Goal: Use online tool/utility: Utilize a website feature to perform a specific function

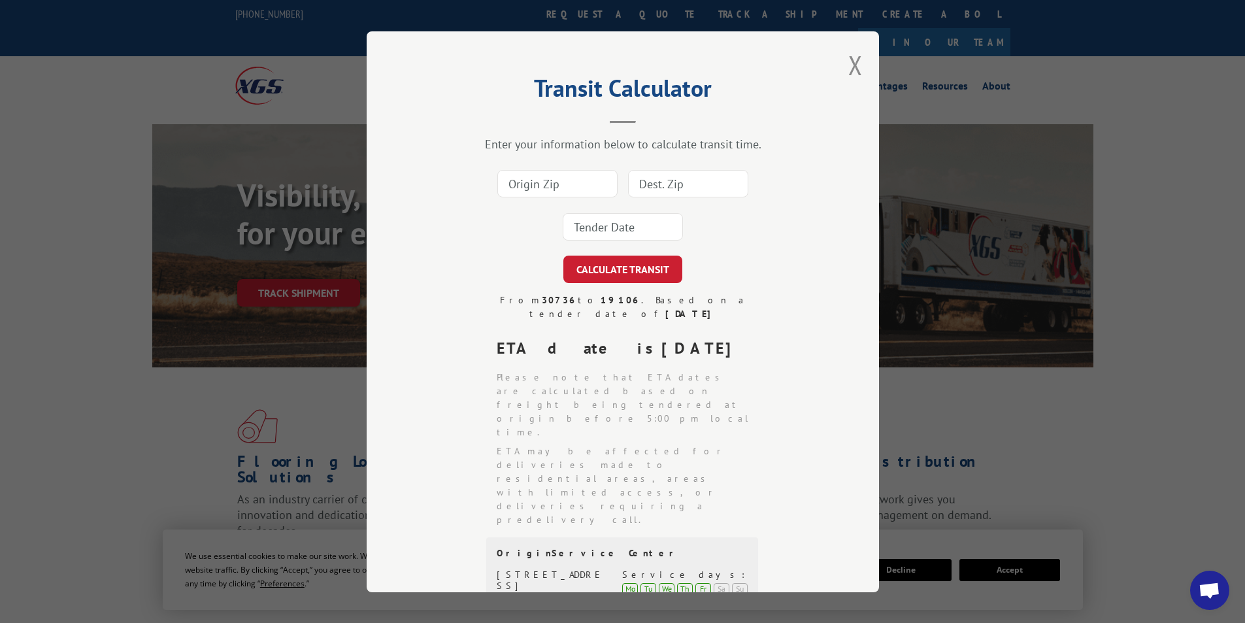
click at [545, 190] on input at bounding box center [557, 183] width 120 height 27
type input "30736"
click at [646, 174] on input at bounding box center [688, 183] width 120 height 27
type input "49091"
click at [618, 230] on input at bounding box center [623, 226] width 120 height 27
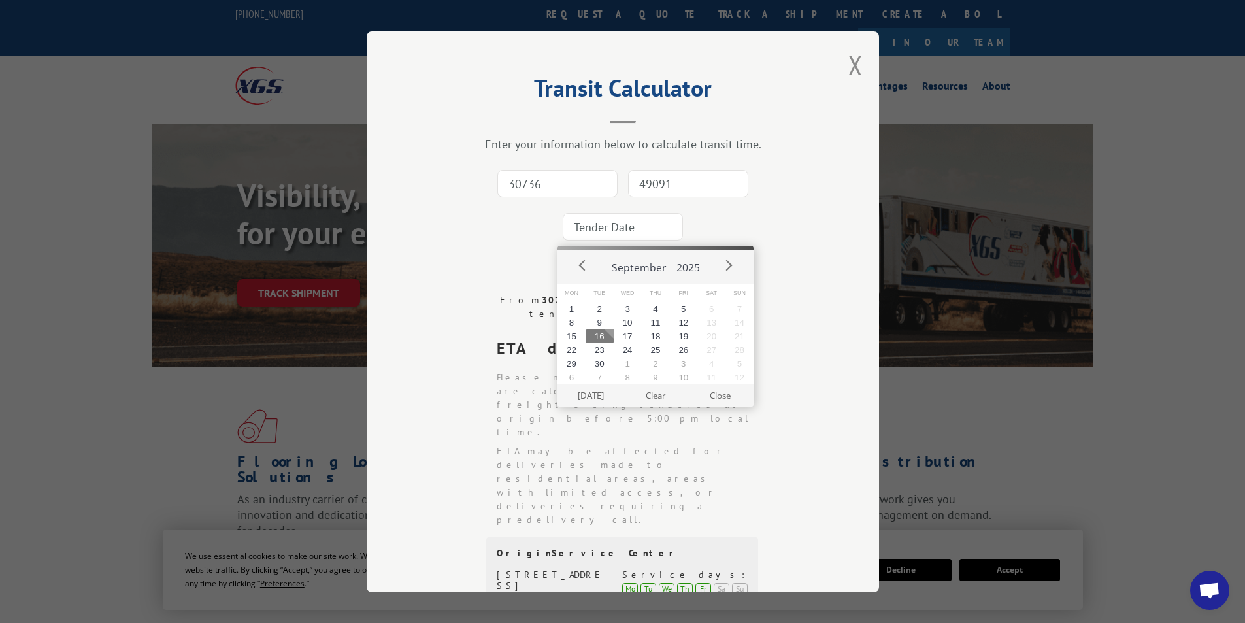
click at [597, 334] on button "16" at bounding box center [599, 336] width 28 height 14
type input "[DATE]"
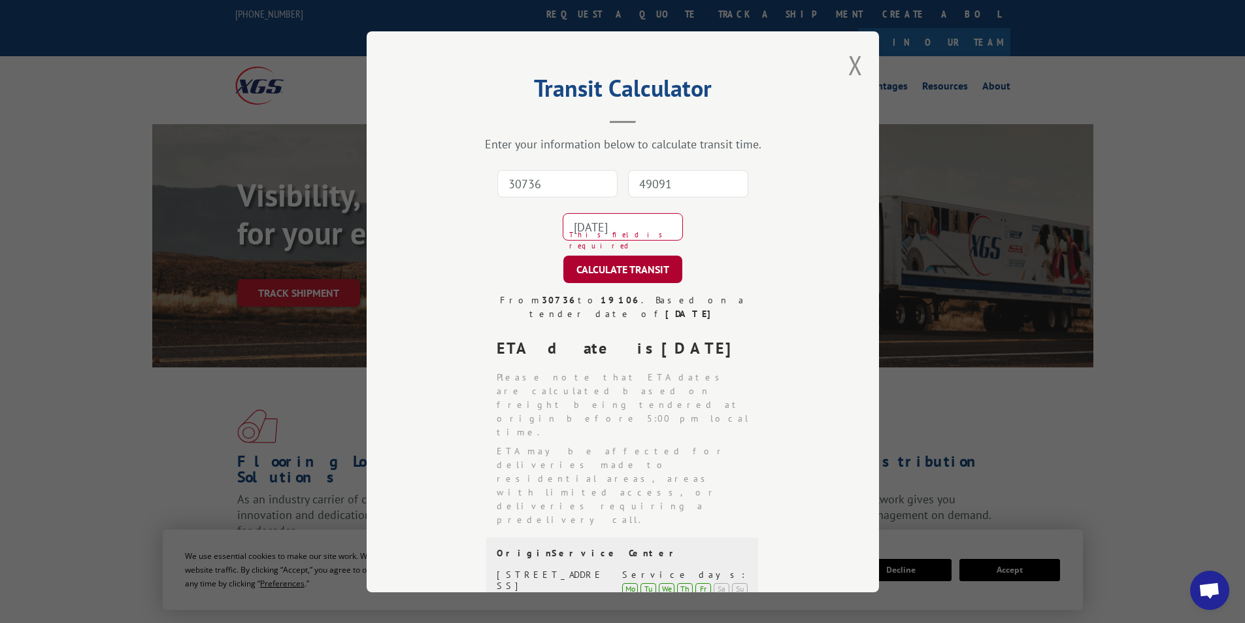
click at [591, 270] on button "CALCULATE TRANSIT" at bounding box center [622, 268] width 119 height 27
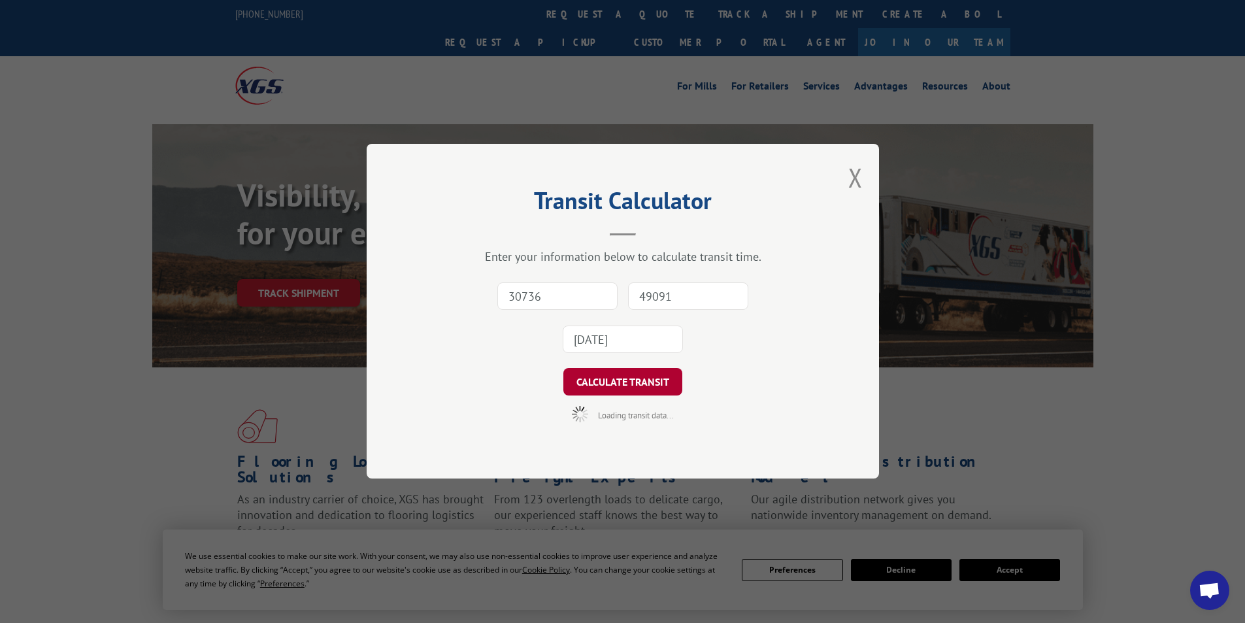
click at [636, 384] on button "CALCULATE TRANSIT" at bounding box center [622, 382] width 119 height 27
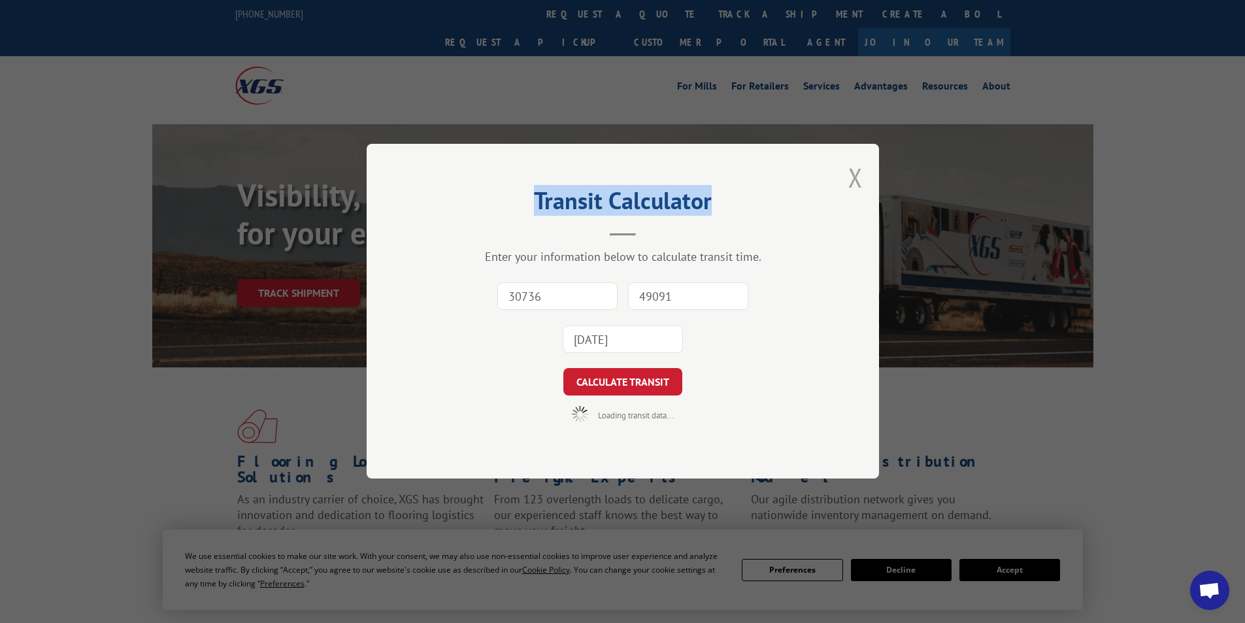
click at [862, 182] on div "Transit Calculator Enter your information below to calculate transit time. 3073…" at bounding box center [623, 311] width 512 height 335
click at [861, 182] on button "Close modal" at bounding box center [855, 177] width 14 height 35
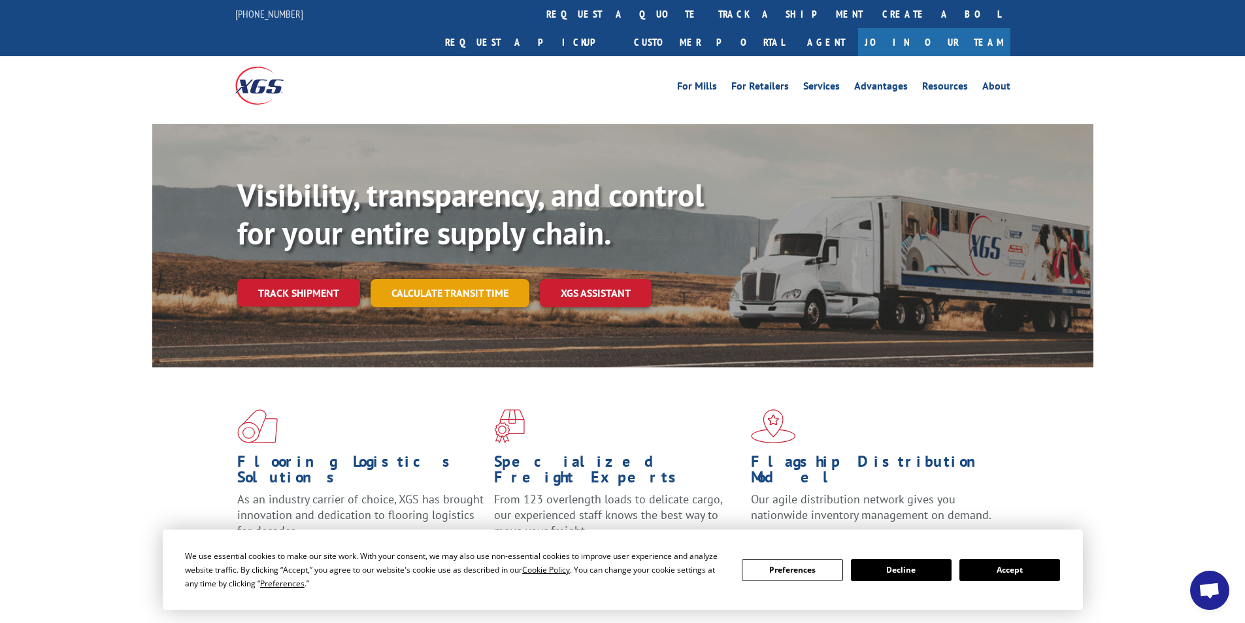
click at [472, 279] on link "Calculate transit time" at bounding box center [450, 293] width 159 height 28
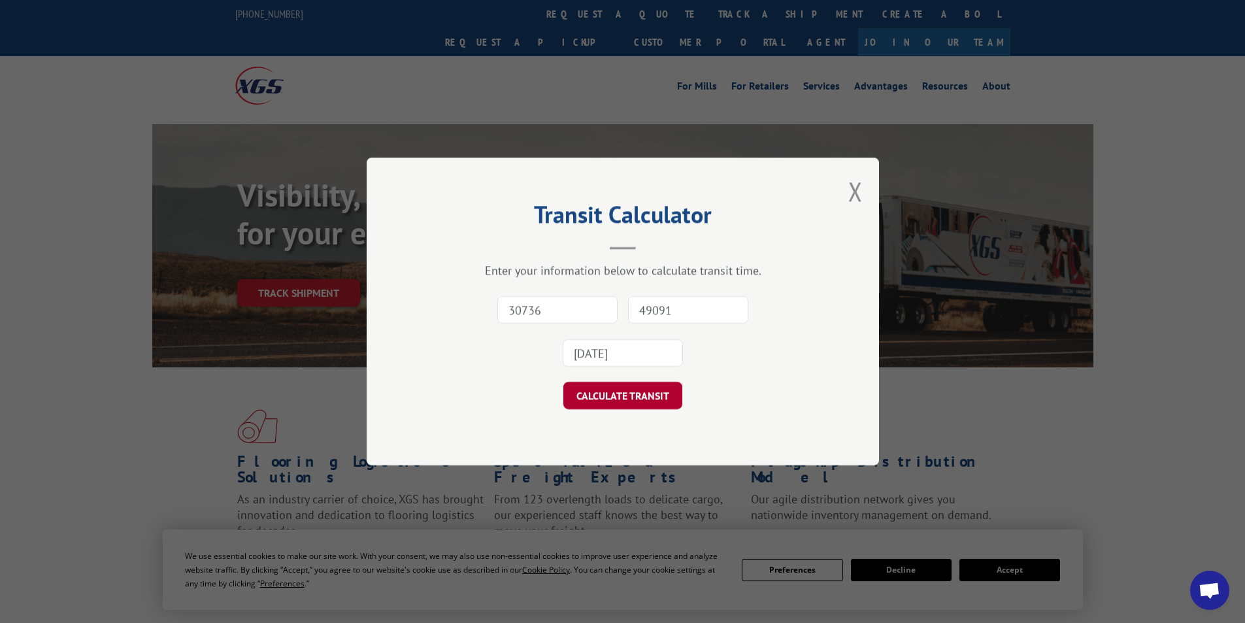
click at [642, 387] on button "CALCULATE TRANSIT" at bounding box center [622, 395] width 119 height 27
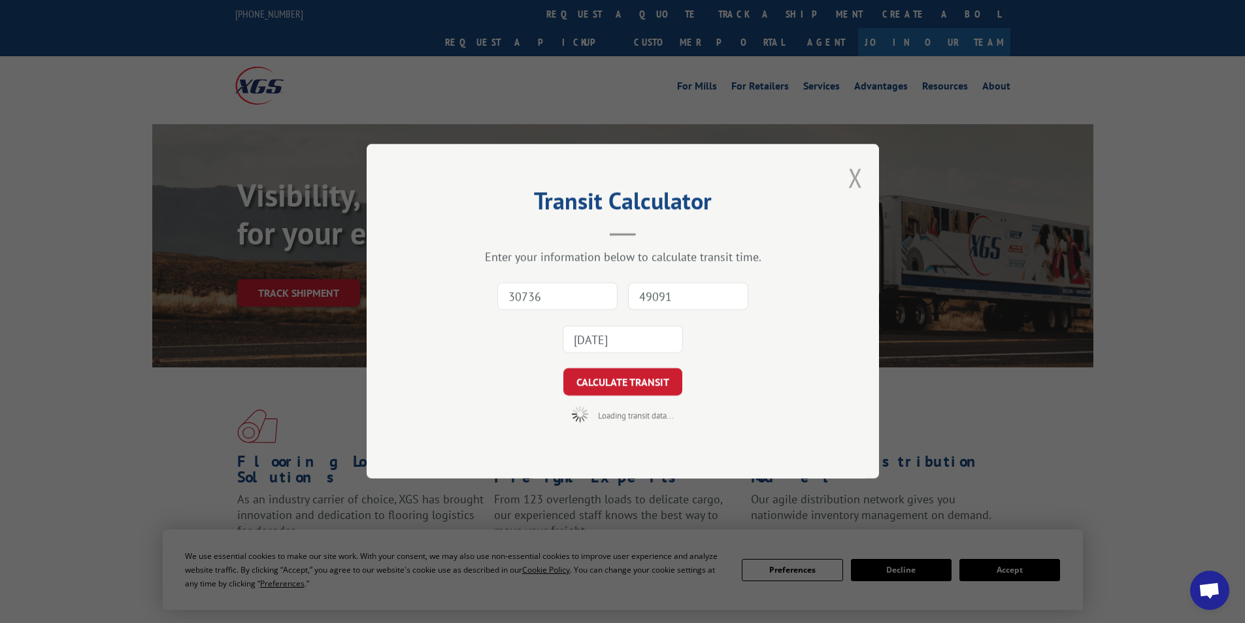
drag, startPoint x: 859, startPoint y: 175, endPoint x: 848, endPoint y: 171, distance: 12.4
click at [859, 175] on button "Close modal" at bounding box center [855, 177] width 14 height 35
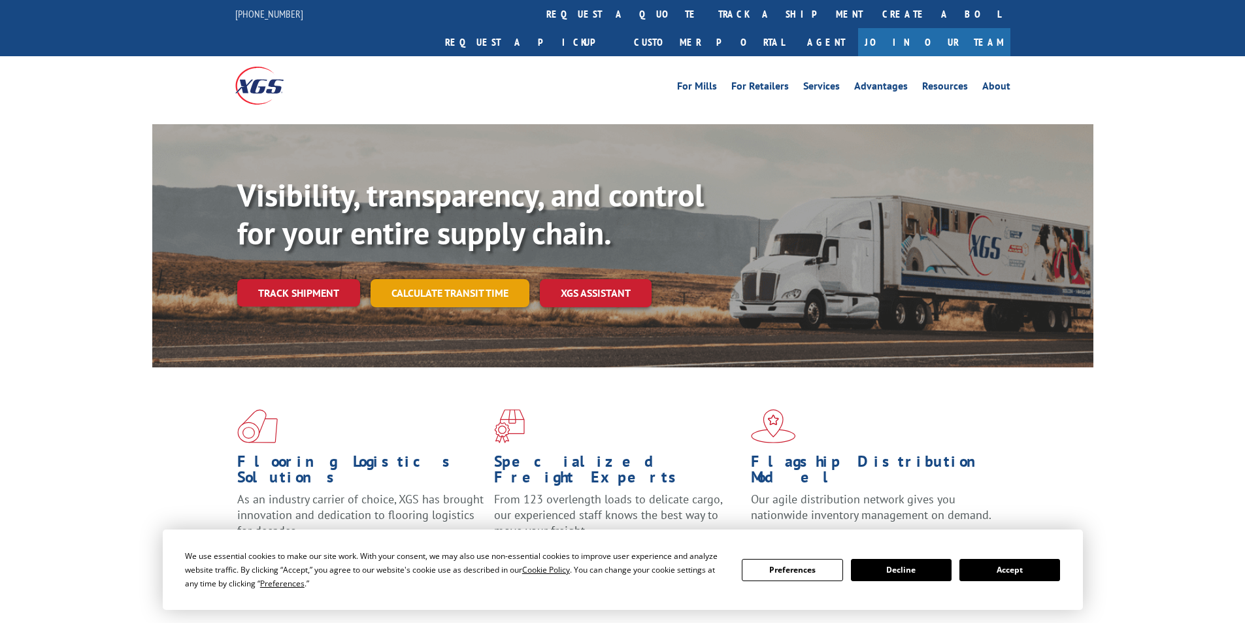
click at [445, 279] on link "Calculate transit time" at bounding box center [450, 293] width 159 height 28
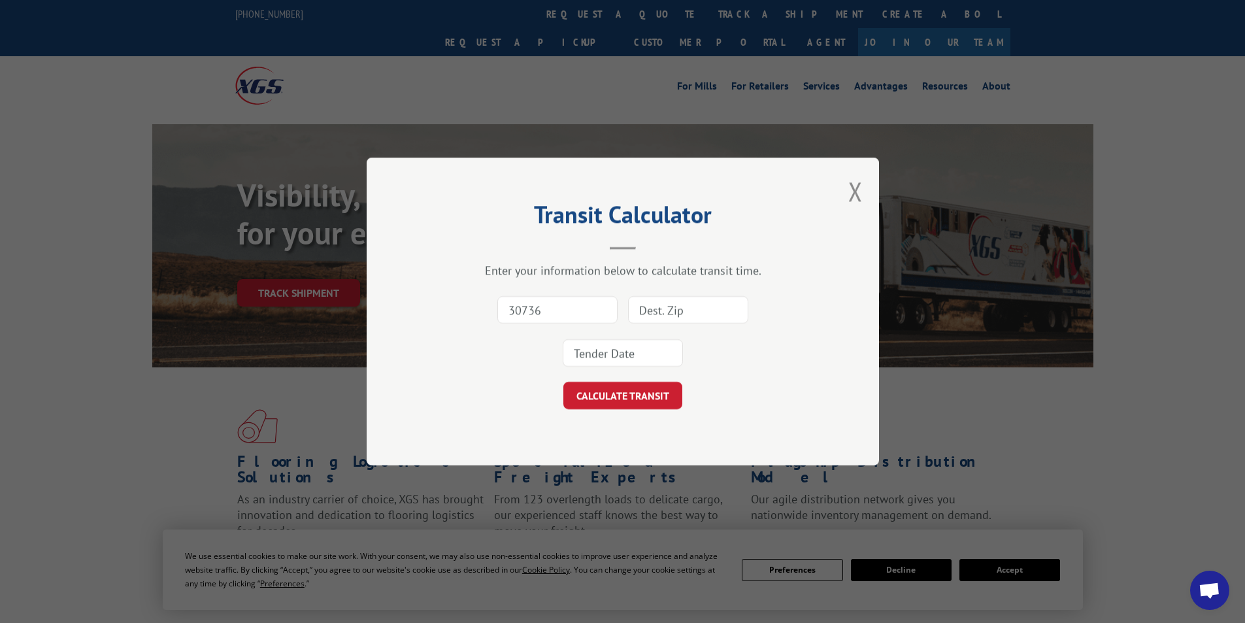
type input "30736"
click at [674, 312] on input at bounding box center [688, 309] width 120 height 27
type input "49091"
click at [663, 363] on input at bounding box center [623, 352] width 120 height 27
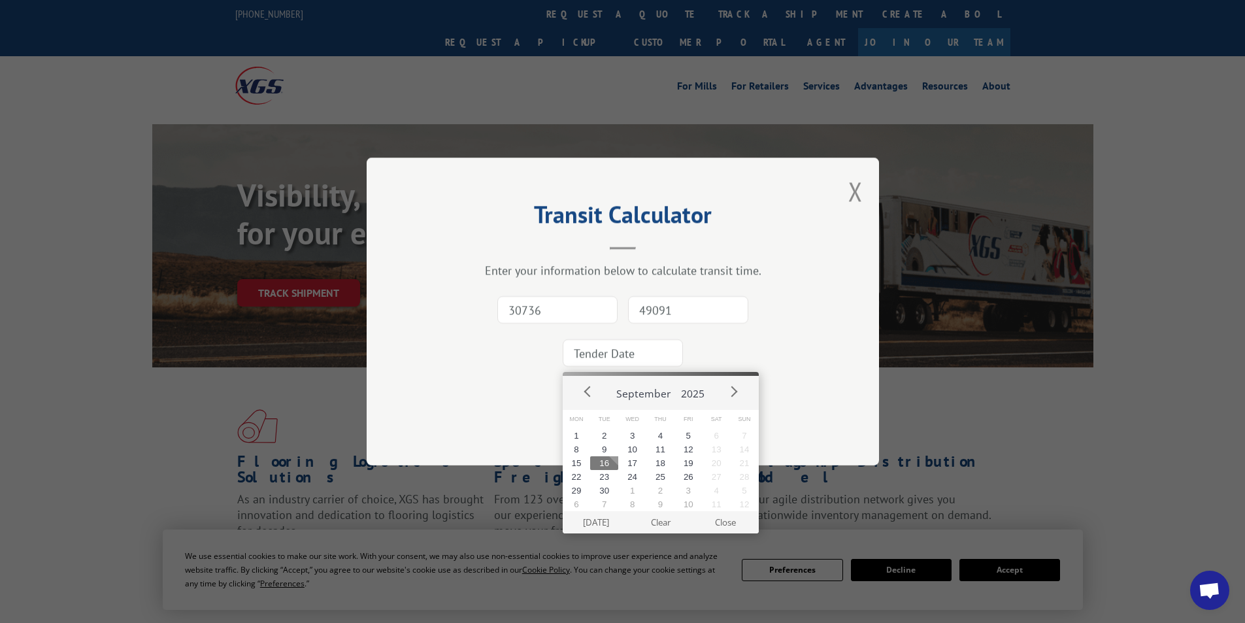
click at [609, 464] on button "16" at bounding box center [604, 463] width 28 height 14
type input "2025-09-16"
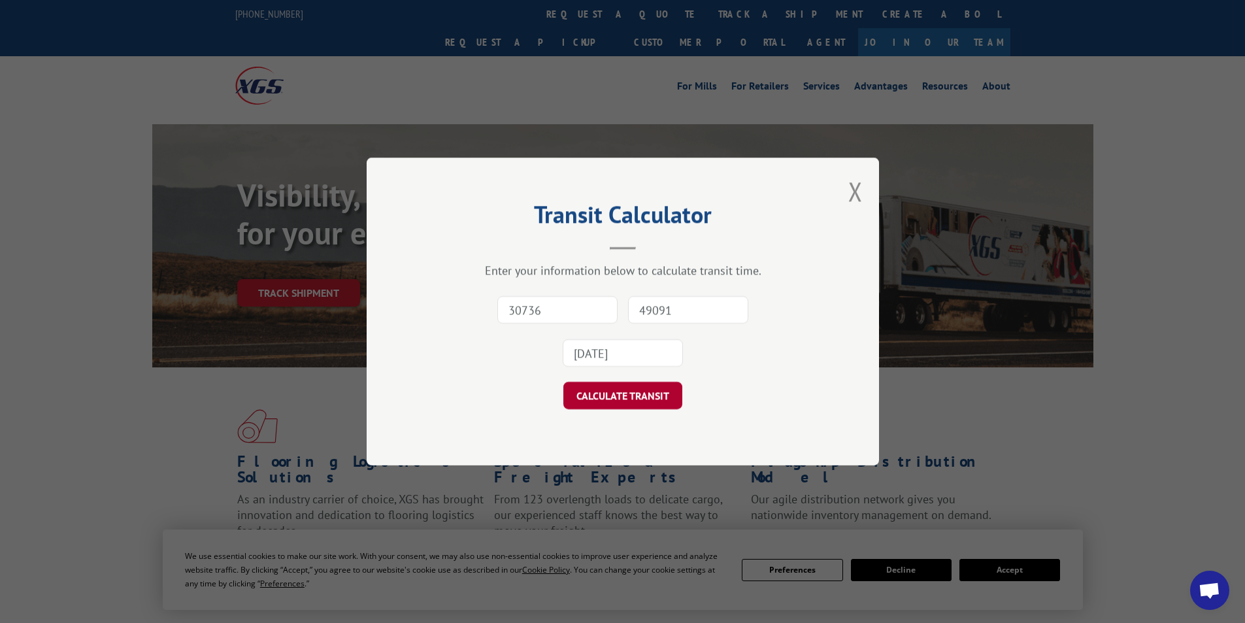
click at [614, 386] on button "CALCULATE TRANSIT" at bounding box center [622, 395] width 119 height 27
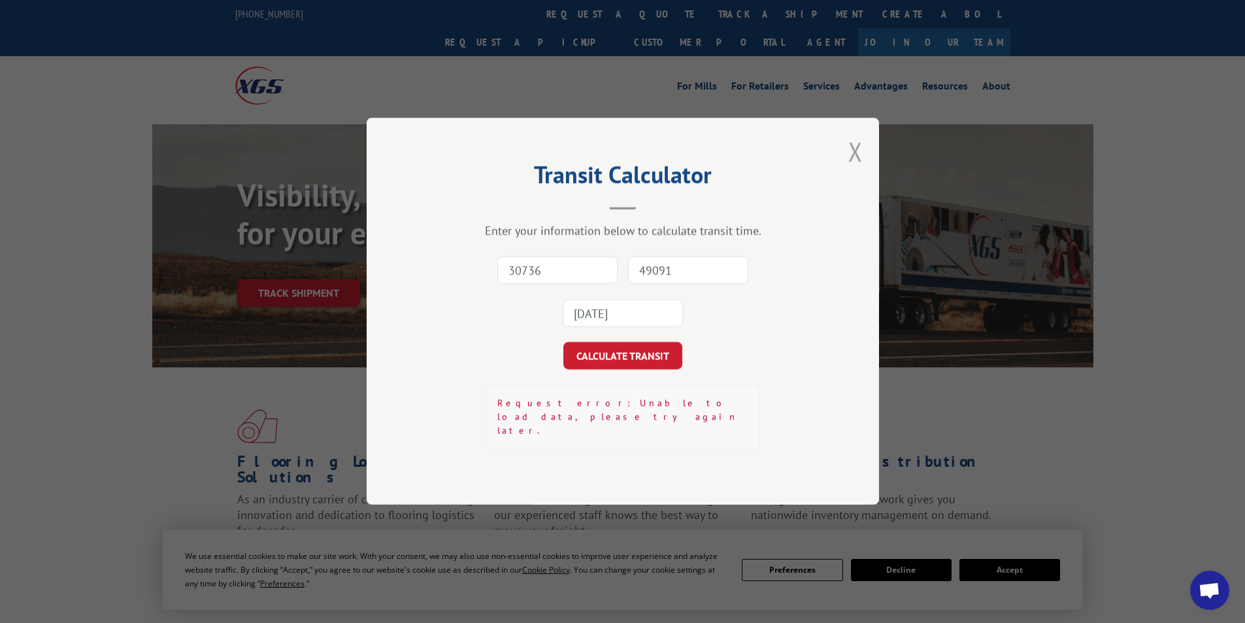
click at [858, 159] on button "Close modal" at bounding box center [855, 151] width 14 height 35
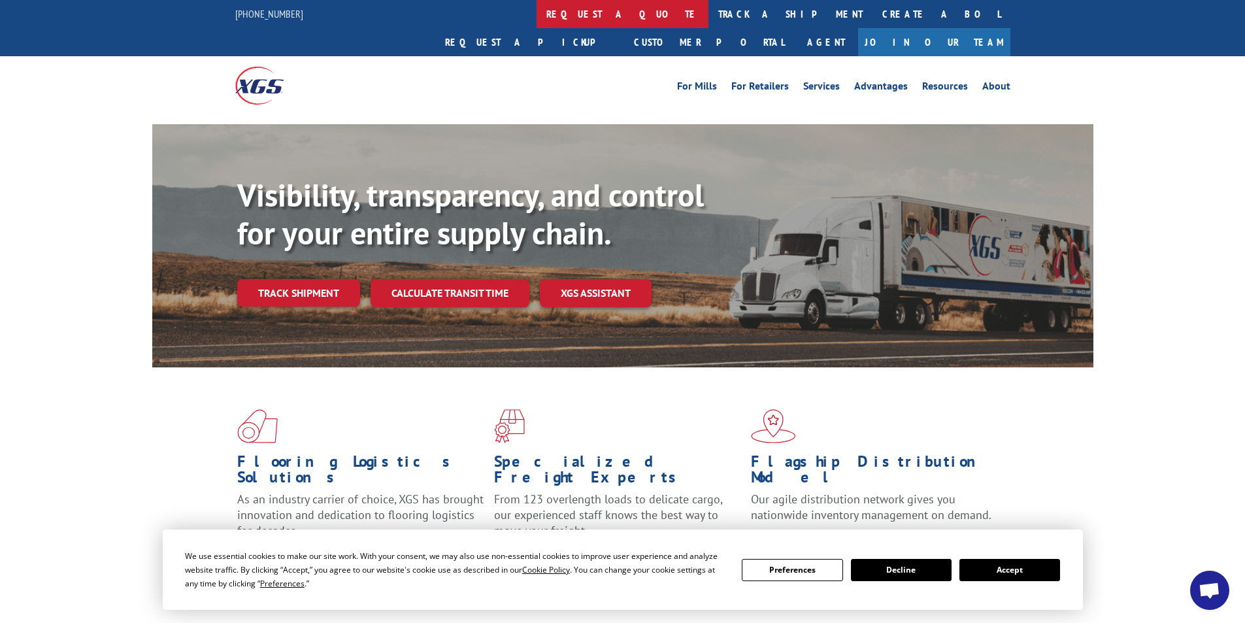
click at [536, 19] on link "request a quote" at bounding box center [622, 14] width 172 height 28
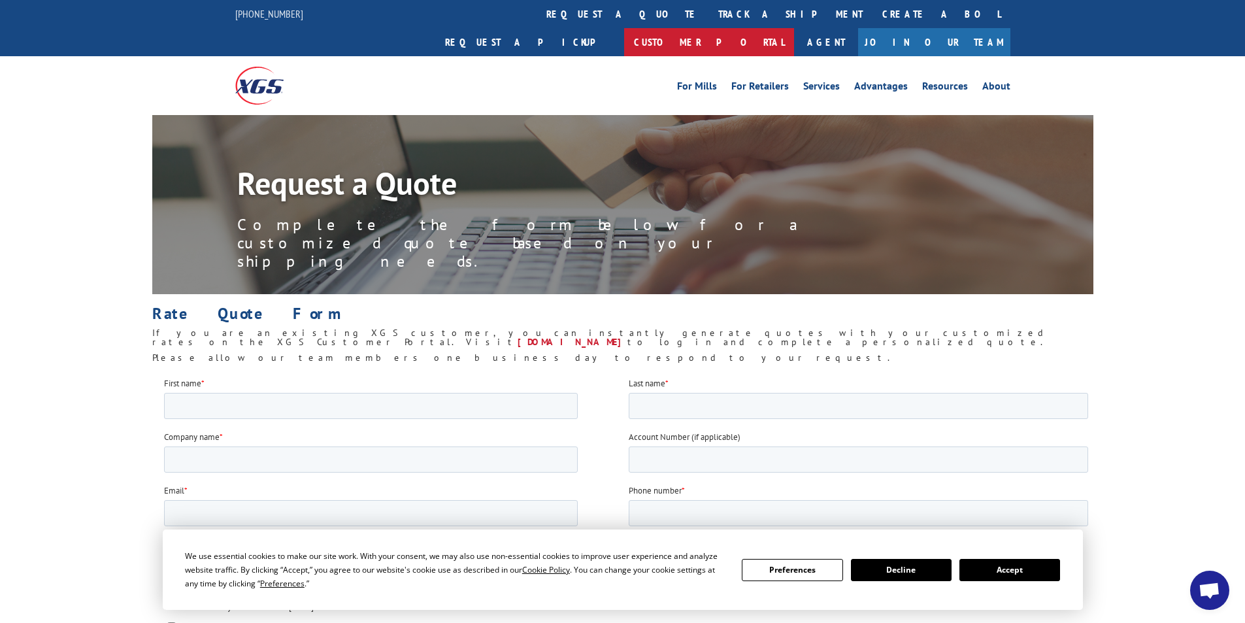
click at [794, 28] on link "Customer Portal" at bounding box center [709, 42] width 170 height 28
